Goal: Information Seeking & Learning: Learn about a topic

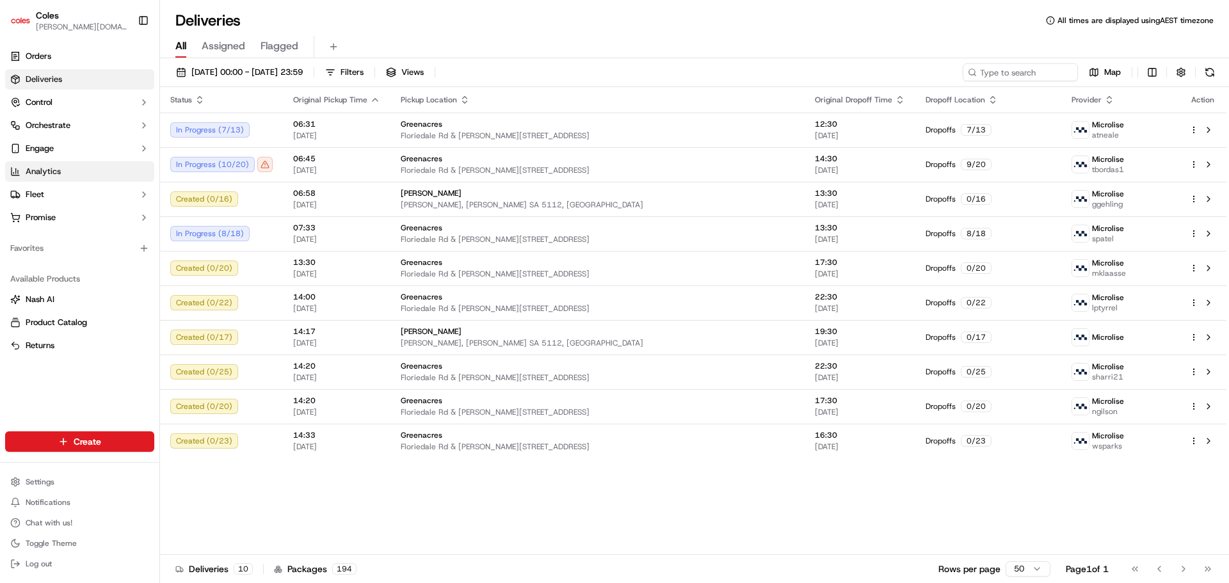
click at [83, 174] on link "Analytics" at bounding box center [79, 171] width 149 height 20
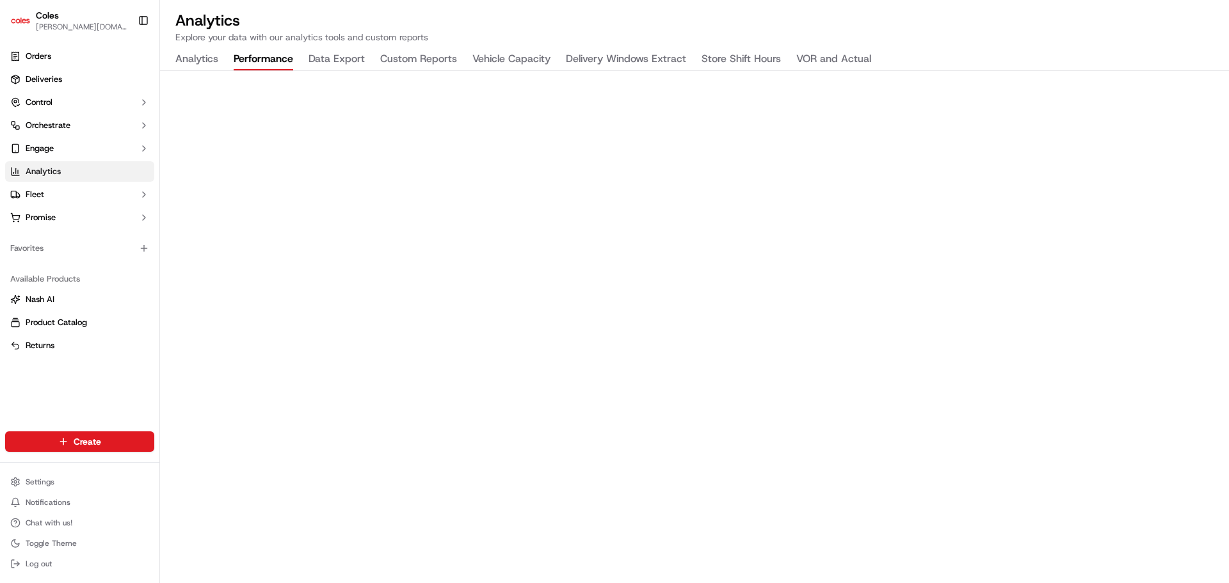
click at [272, 60] on button "Performance" at bounding box center [264, 60] width 60 height 22
click at [341, 58] on button "Data Export" at bounding box center [336, 60] width 56 height 22
click at [449, 67] on button "Custom Reports" at bounding box center [418, 60] width 77 height 22
click at [505, 63] on button "Vehicle Capacity" at bounding box center [511, 60] width 78 height 22
click at [621, 64] on button "Delivery Windows Extract" at bounding box center [626, 60] width 120 height 22
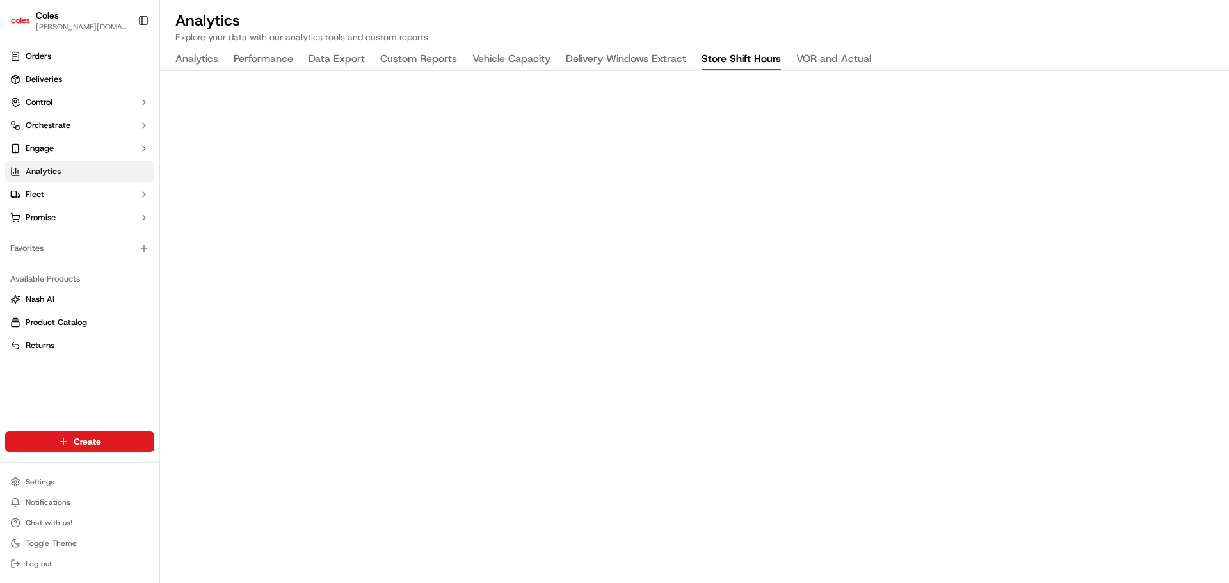
click at [738, 54] on button "Store Shift Hours" at bounding box center [740, 60] width 79 height 22
click at [802, 60] on button "VOR and Actual" at bounding box center [833, 60] width 75 height 22
click at [438, 62] on button "Custom Reports" at bounding box center [418, 60] width 77 height 22
